Goal: Navigation & Orientation: Find specific page/section

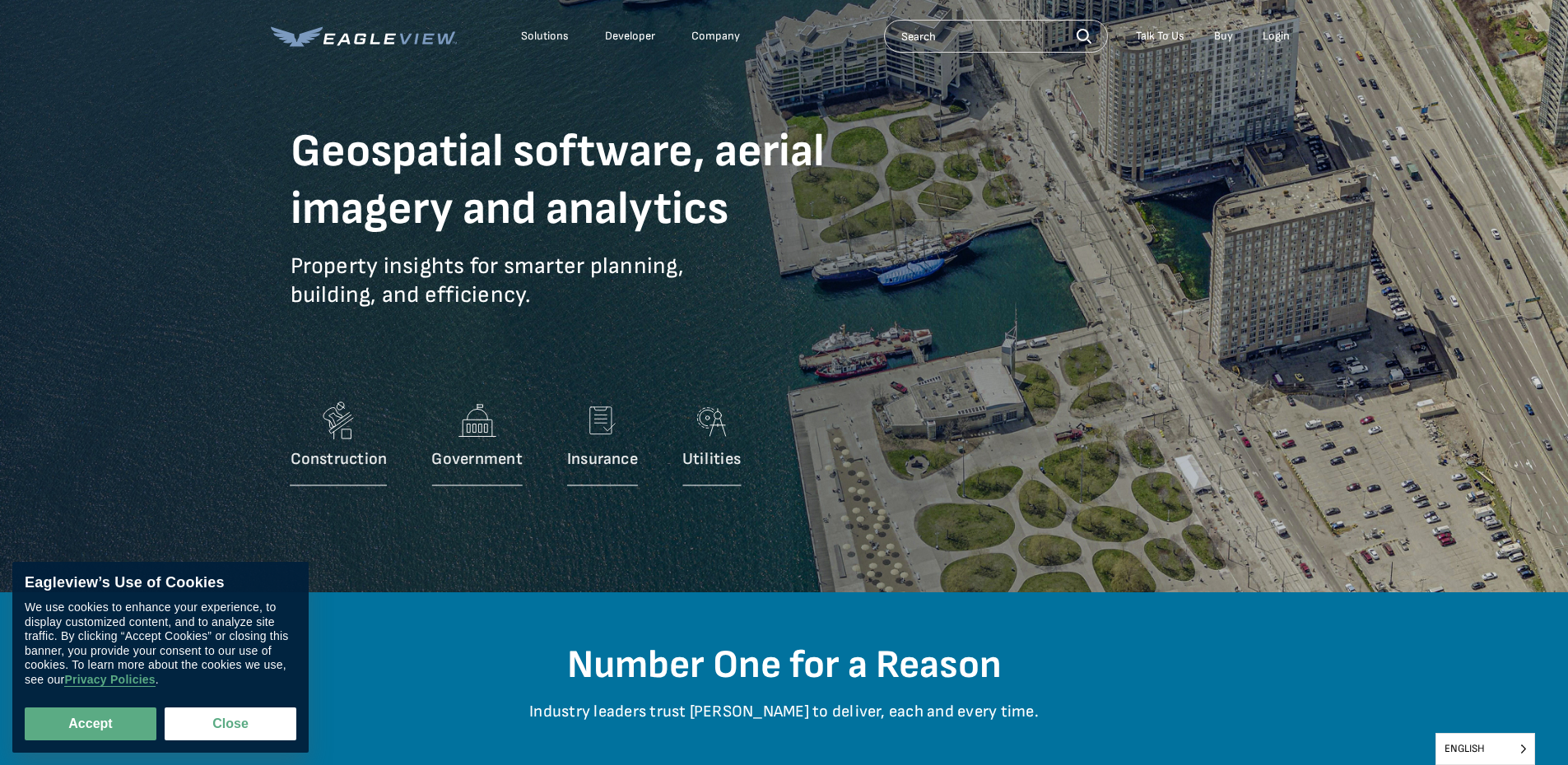
click at [1276, 34] on div "Login" at bounding box center [1276, 37] width 27 height 15
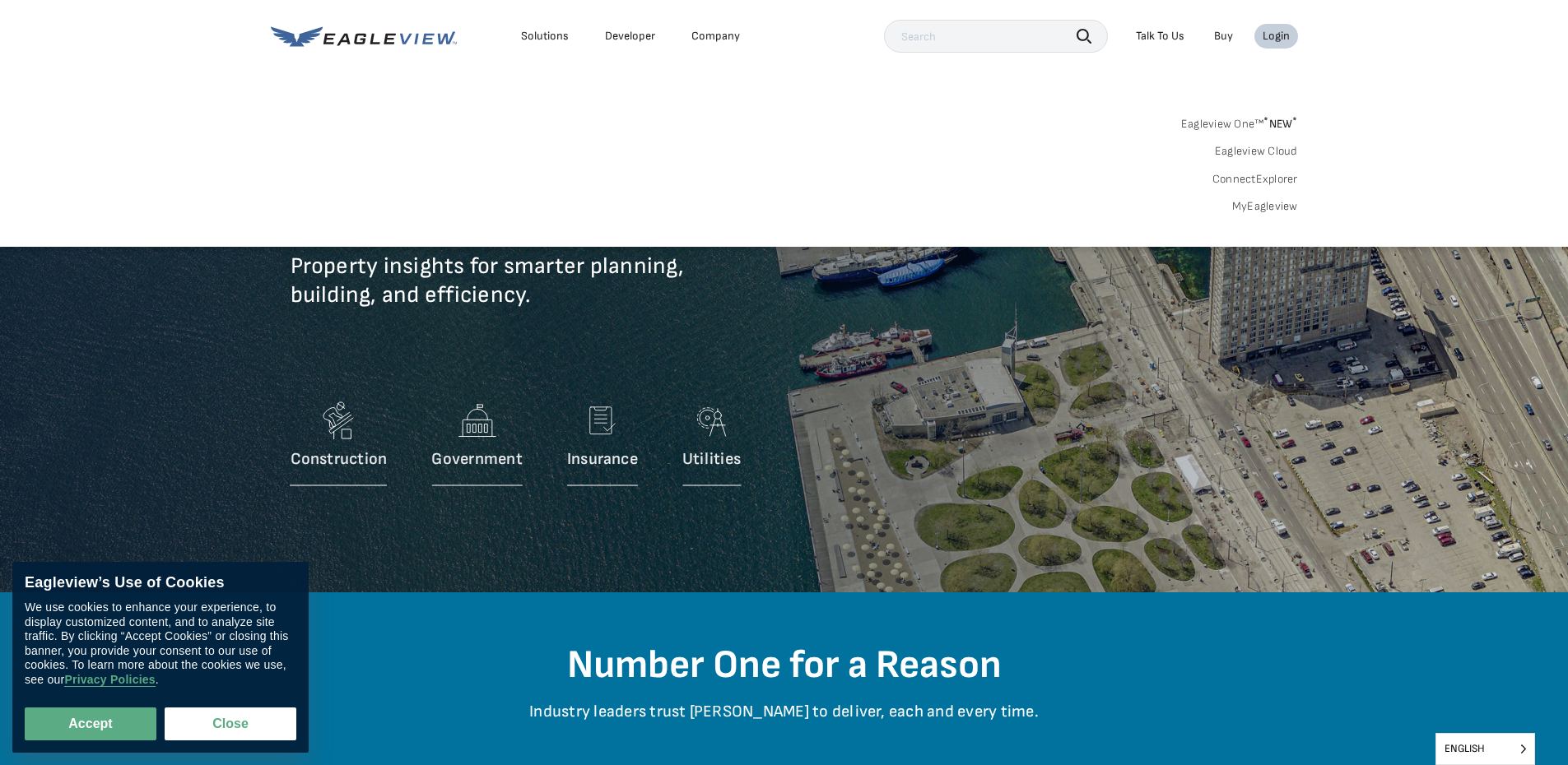
click at [1206, 127] on link "Eagleview One™ * NEW *" at bounding box center [1239, 121] width 116 height 19
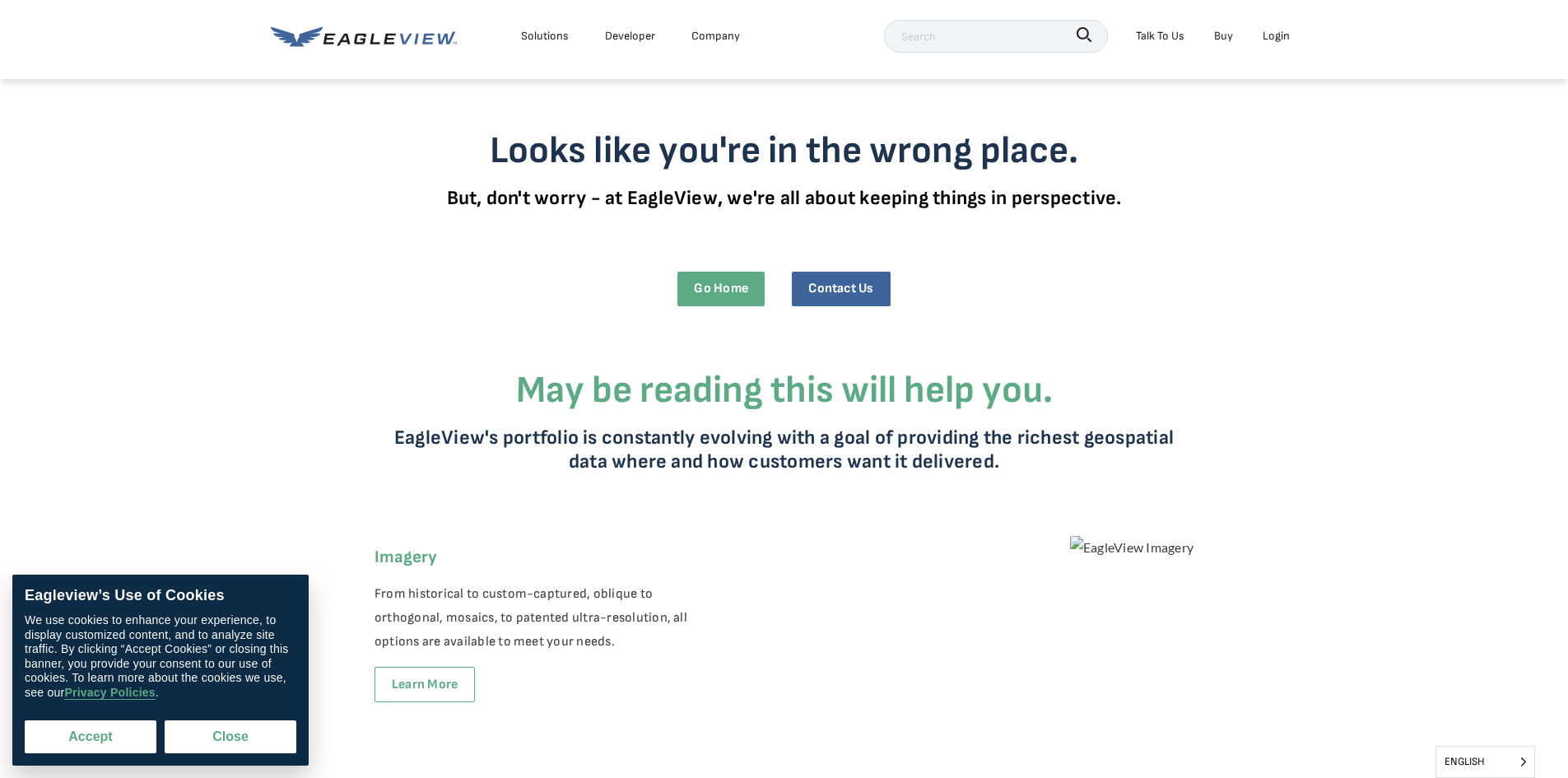
click at [96, 742] on button "Accept" at bounding box center [91, 737] width 131 height 33
checkbox input "true"
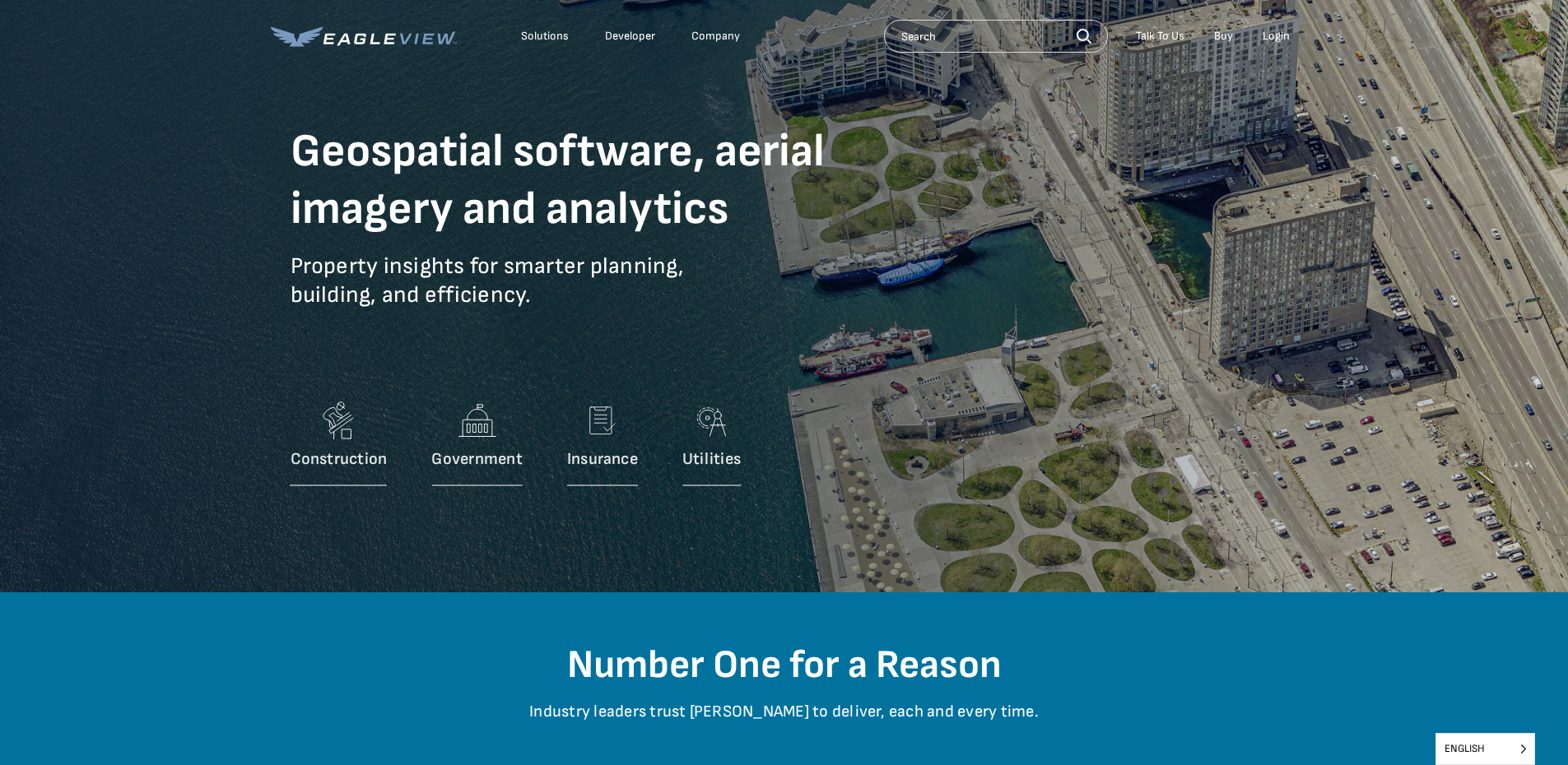
click at [1224, 37] on link "Buy" at bounding box center [1223, 37] width 19 height 15
